Goal: Task Accomplishment & Management: Use online tool/utility

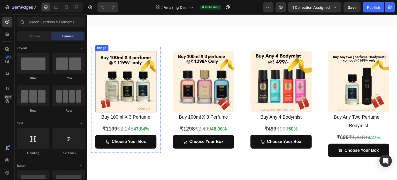
scroll to position [77, 0]
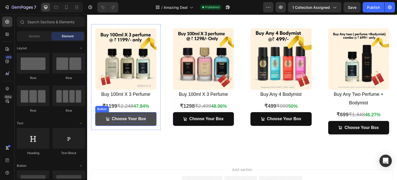
click at [123, 115] on p "Choose Your Box" at bounding box center [129, 118] width 34 height 7
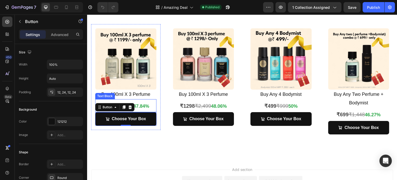
click at [148, 106] on strong "47.84%" at bounding box center [141, 105] width 16 height 5
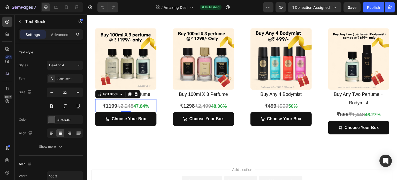
click at [126, 103] on s "₹2,248" at bounding box center [125, 106] width 16 height 6
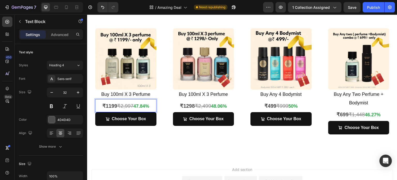
click at [141, 105] on strong "47.84%" at bounding box center [141, 105] width 16 height 5
click at [145, 106] on strong "59.84%" at bounding box center [141, 105] width 16 height 5
click at [373, 7] on div "Publish" at bounding box center [373, 7] width 13 height 5
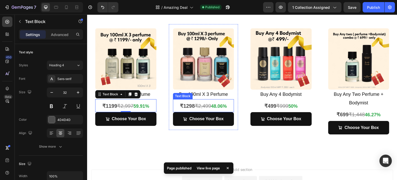
click at [190, 107] on strong "₹1298" at bounding box center [187, 106] width 15 height 6
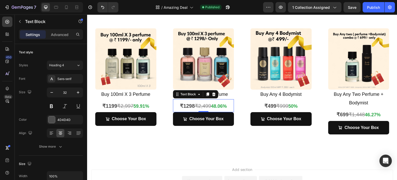
click at [203, 104] on s "₹2,499" at bounding box center [202, 106] width 16 height 6
click at [206, 104] on s "₹2,499" at bounding box center [202, 106] width 16 height 6
click at [199, 105] on s "₹3297" at bounding box center [202, 106] width 15 height 6
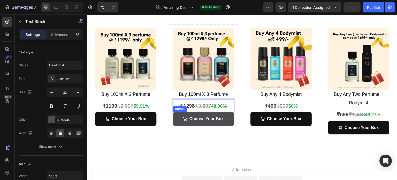
click at [223, 120] on link "Choose Your Box" at bounding box center [203, 119] width 61 height 14
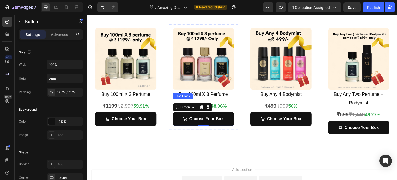
click at [224, 107] on p "₹1298 ₹3,297 48.06%" at bounding box center [203, 105] width 60 height 12
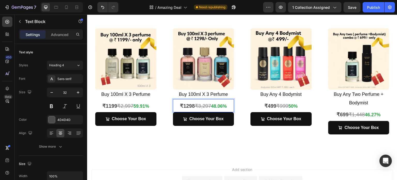
click at [217, 105] on strong "48.06%" at bounding box center [219, 105] width 16 height 5
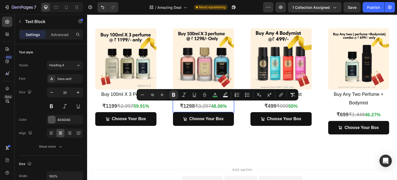
click at [217, 105] on strong "48.06%" at bounding box center [219, 105] width 16 height 5
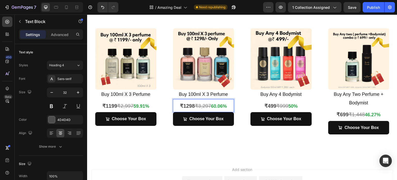
click at [225, 106] on strong "60.06%" at bounding box center [219, 105] width 16 height 5
click at [288, 106] on strong "50%" at bounding box center [292, 105] width 9 height 5
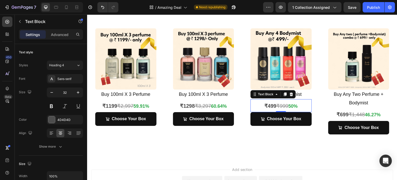
click at [265, 107] on strong "₹499" at bounding box center [270, 106] width 12 height 6
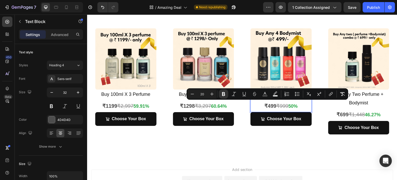
click at [265, 107] on strong "₹499" at bounding box center [270, 106] width 12 height 6
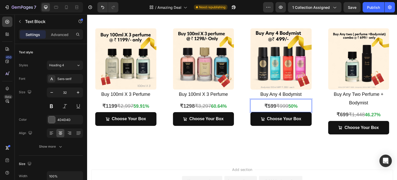
click at [279, 104] on s "₹999" at bounding box center [282, 106] width 12 height 6
click at [284, 104] on s "₹999" at bounding box center [282, 106] width 12 height 6
click at [357, 111] on s "₹1,448" at bounding box center [356, 114] width 16 height 6
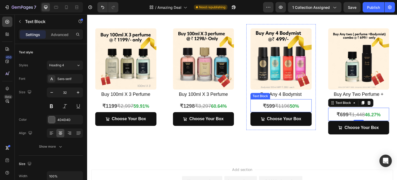
click at [293, 104] on strong "50%" at bounding box center [294, 105] width 9 height 5
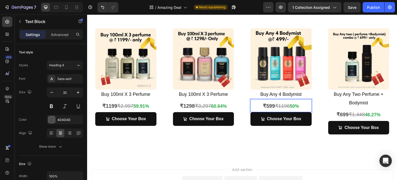
click at [293, 104] on strong "50%" at bounding box center [294, 105] width 9 height 5
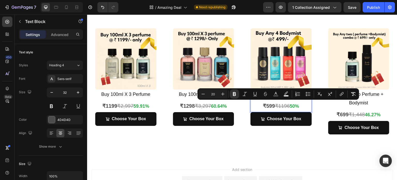
click at [293, 104] on strong "50%" at bounding box center [294, 105] width 9 height 5
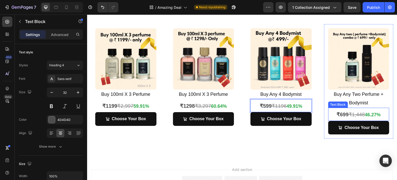
click at [351, 114] on s "₹1,448" at bounding box center [356, 114] width 16 height 6
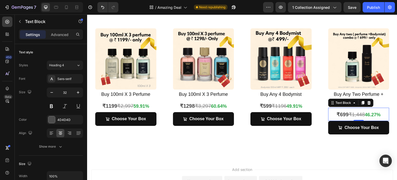
click at [337, 112] on strong "₹699" at bounding box center [343, 114] width 12 height 6
click at [368, 112] on strong "46.27%" at bounding box center [373, 114] width 16 height 5
click at [377, 5] on div "Publish" at bounding box center [373, 7] width 13 height 5
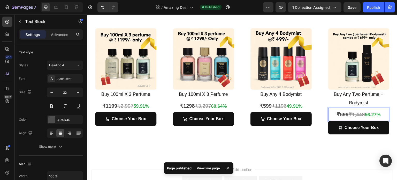
click at [353, 114] on s "₹1,448" at bounding box center [356, 114] width 16 height 6
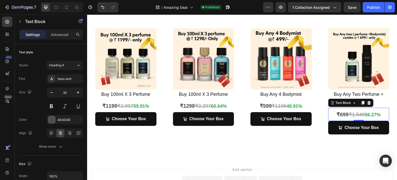
click at [357, 114] on s "₹1,548" at bounding box center [356, 114] width 16 height 6
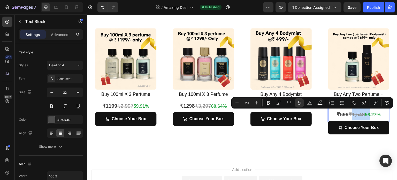
click at [357, 114] on s "₹1,548" at bounding box center [356, 114] width 16 height 6
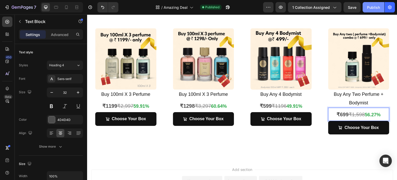
click at [370, 3] on button "Publish" at bounding box center [373, 7] width 22 height 10
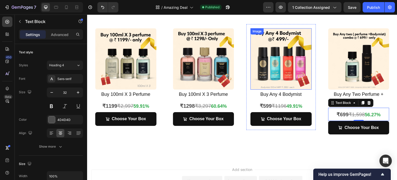
click at [290, 60] on img at bounding box center [280, 58] width 61 height 61
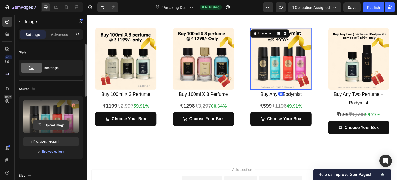
click at [45, 126] on input "file" at bounding box center [51, 124] width 36 height 9
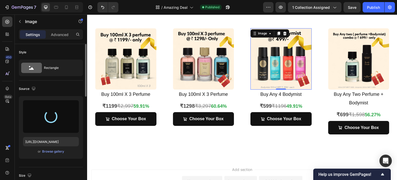
type input "[URL][DOMAIN_NAME]"
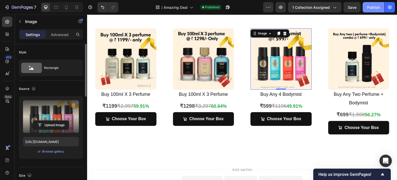
click at [370, 11] on button "Publish" at bounding box center [373, 7] width 22 height 10
click at [378, 9] on div "Publish" at bounding box center [373, 7] width 13 height 5
click at [373, 5] on div "Publish" at bounding box center [373, 7] width 13 height 5
